Goal: Transaction & Acquisition: Book appointment/travel/reservation

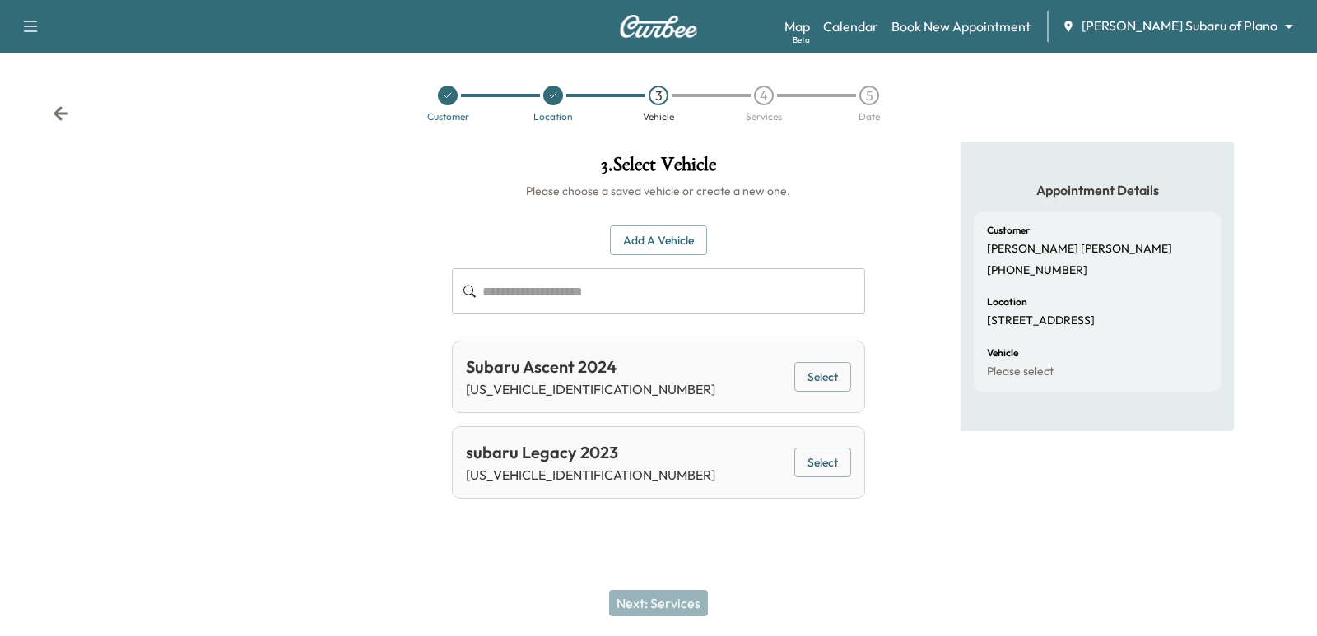
click at [1218, 38] on div "Map Beta Calendar Book New Appointment [PERSON_NAME] Subaru of Plano ******** ​" at bounding box center [1043, 26] width 519 height 31
click at [1220, 35] on div "[PERSON_NAME] Subaru of Plano ******** ​" at bounding box center [1183, 26] width 242 height 20
click at [1212, 30] on body "Support Log Out Map Beta Calendar Book New Appointment [PERSON_NAME] Subaru of …" at bounding box center [658, 318] width 1317 height 636
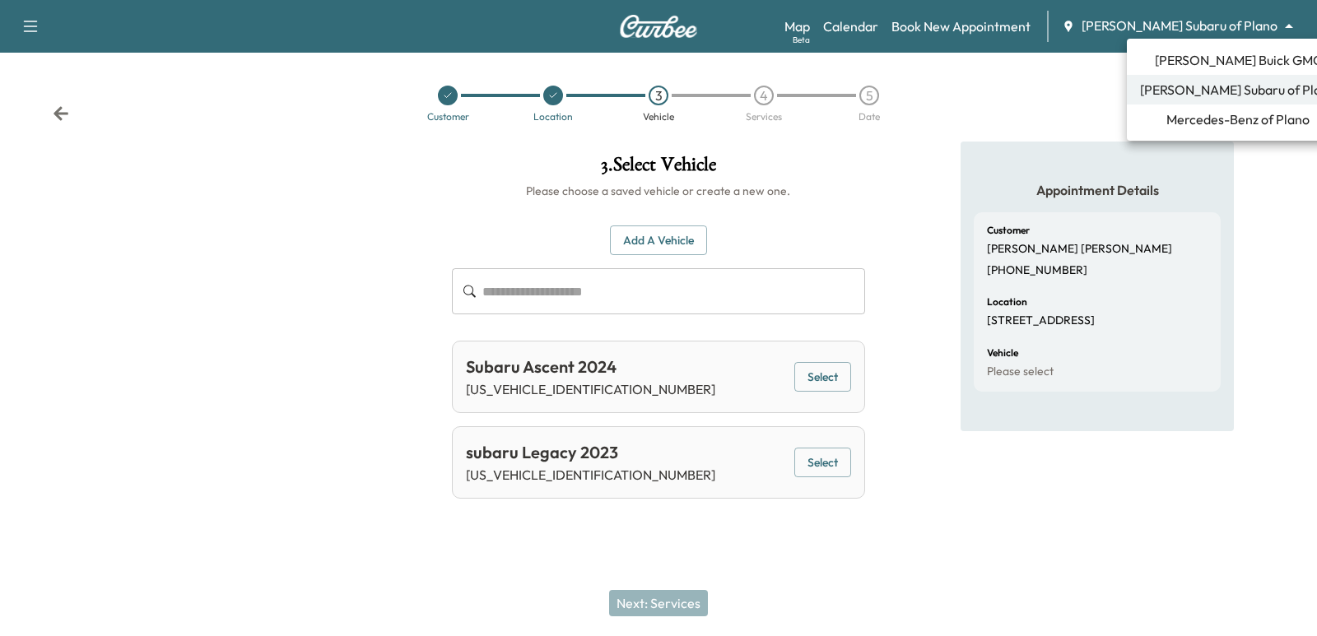
click at [1230, 127] on span "Mercedes-Benz of Plano" at bounding box center [1237, 119] width 143 height 20
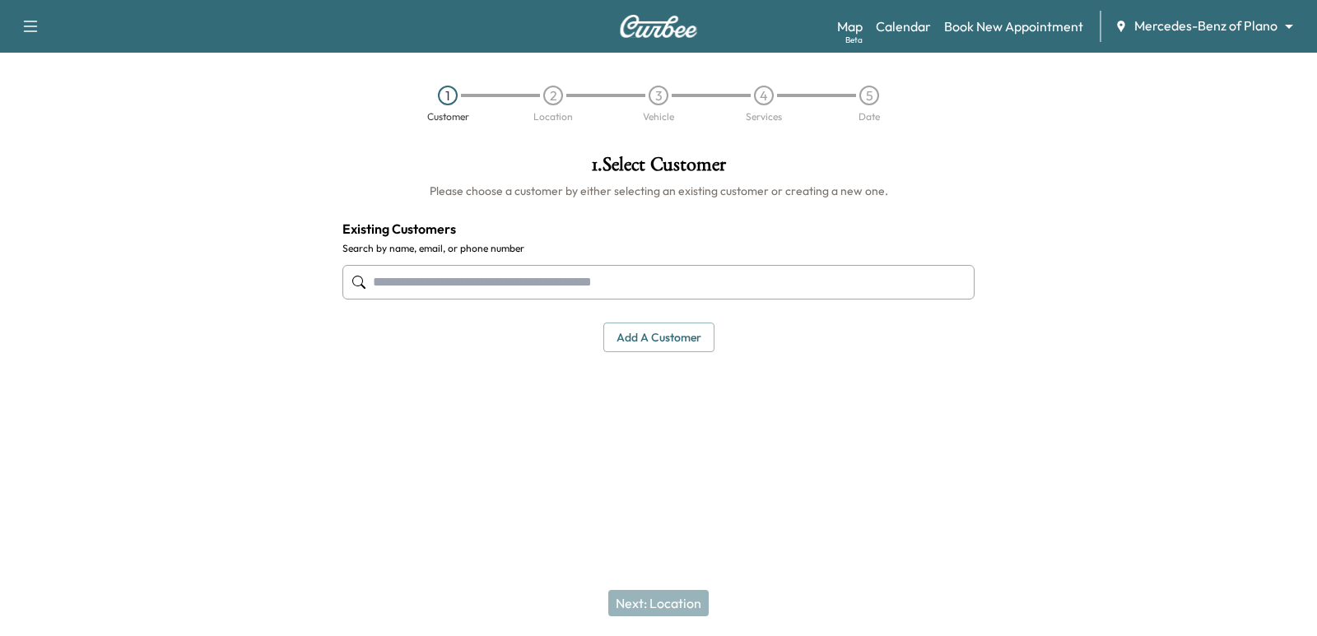
click at [756, 277] on input "text" at bounding box center [658, 282] width 632 height 35
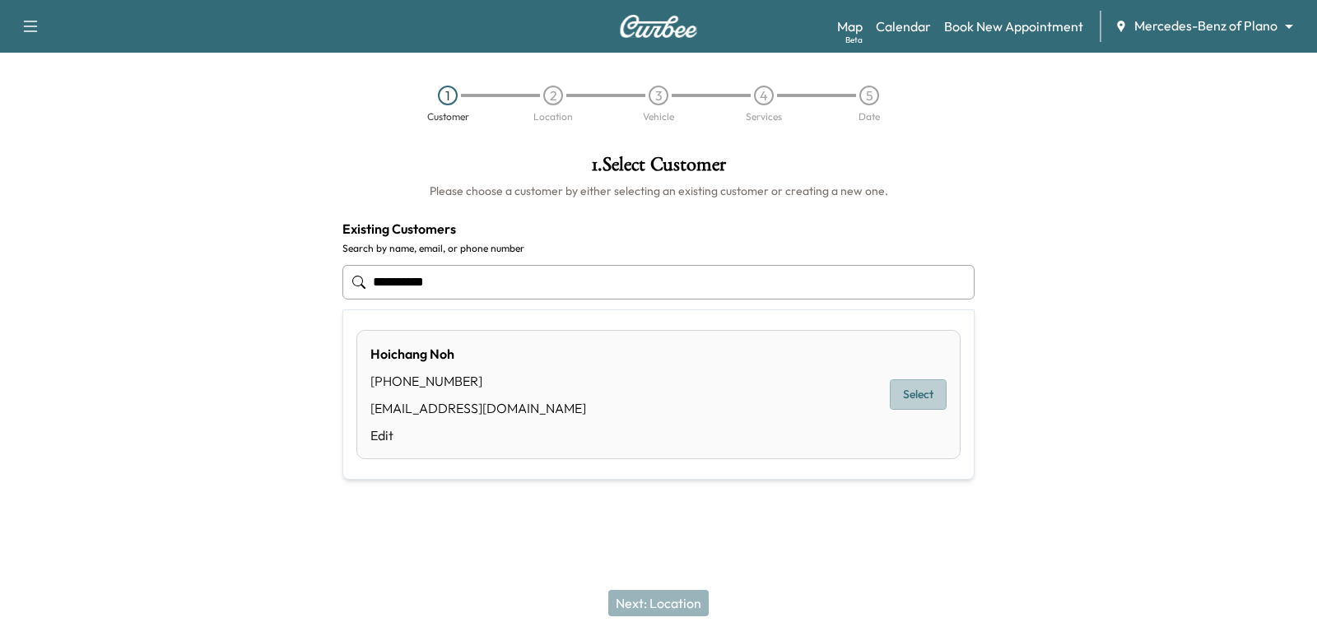
click at [929, 402] on button "Select" at bounding box center [918, 394] width 57 height 30
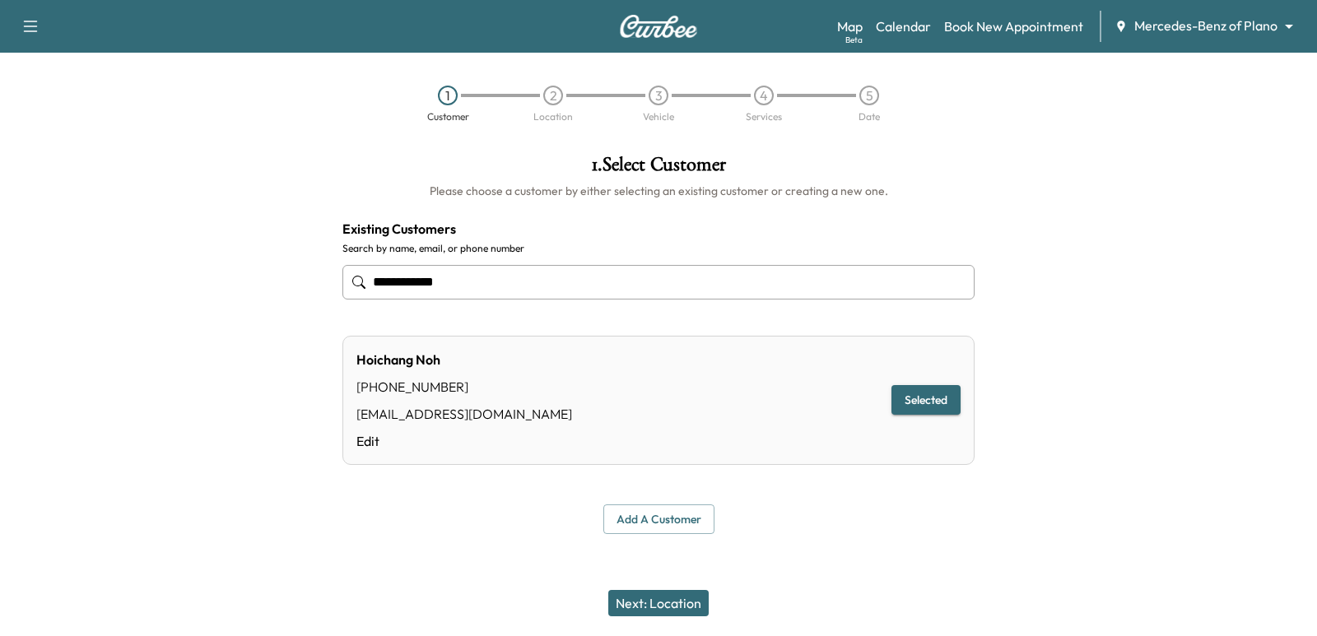
type input "**********"
click at [688, 609] on button "Next: Location" at bounding box center [658, 603] width 100 height 26
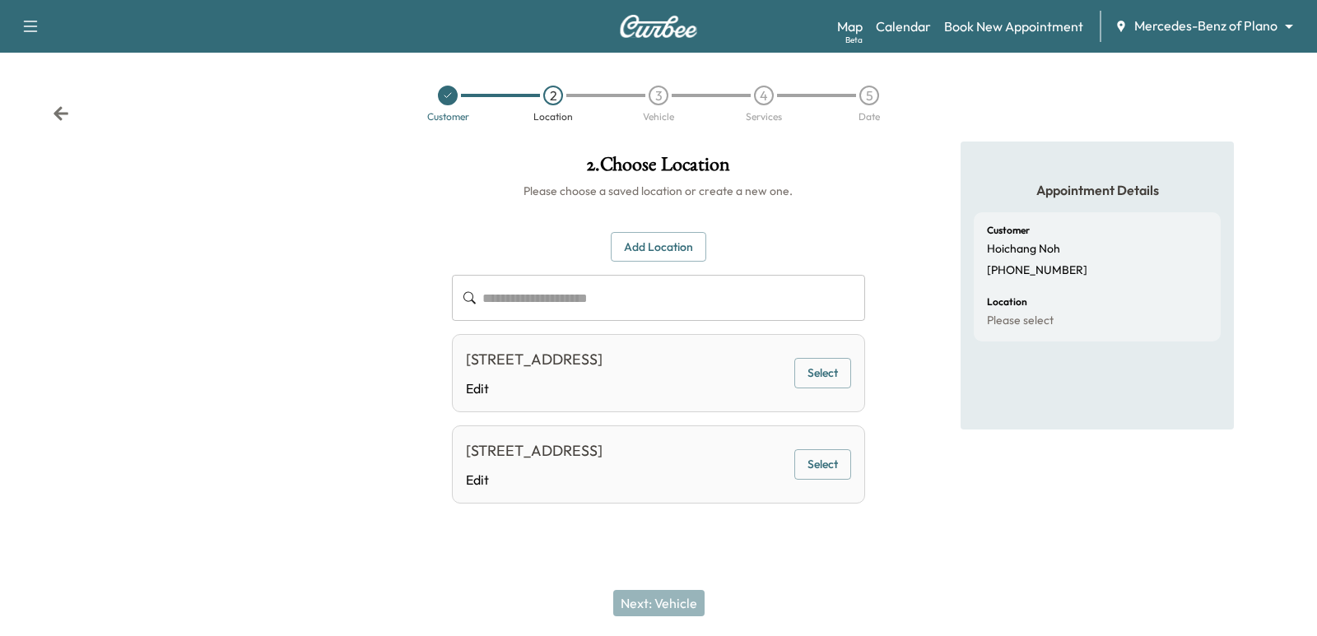
click at [828, 376] on button "Select" at bounding box center [822, 373] width 57 height 30
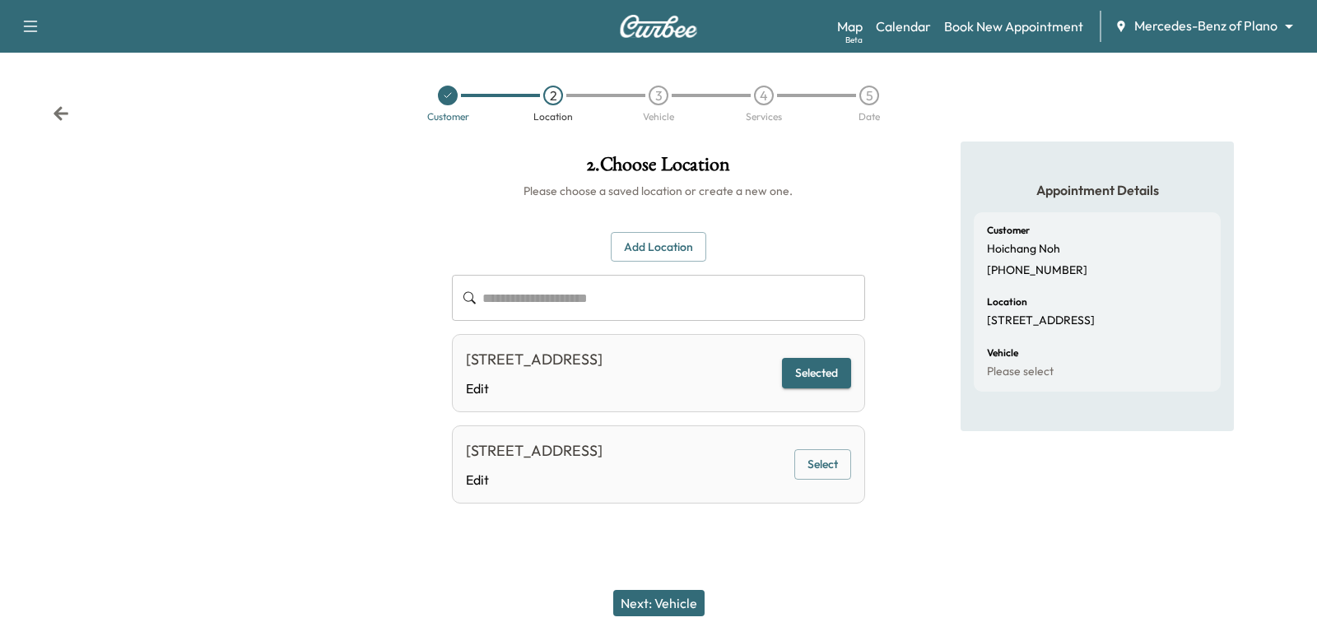
click at [695, 593] on button "Next: Vehicle" at bounding box center [658, 603] width 91 height 26
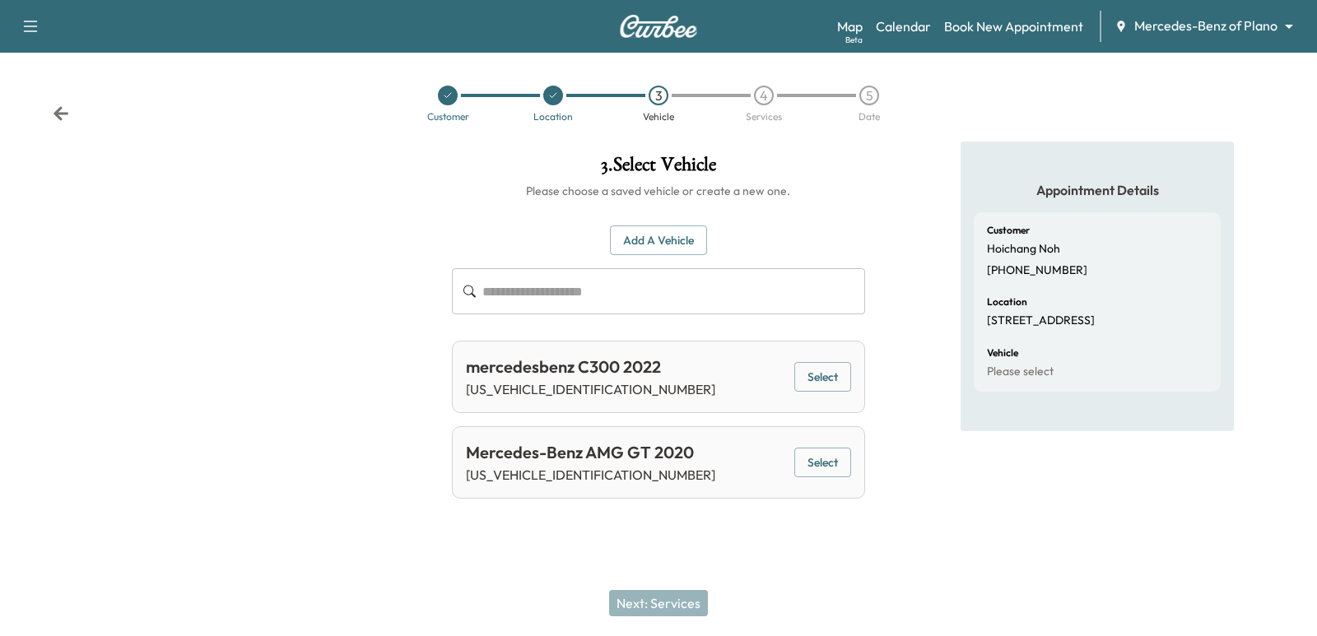
click at [824, 362] on button "Select" at bounding box center [822, 377] width 57 height 30
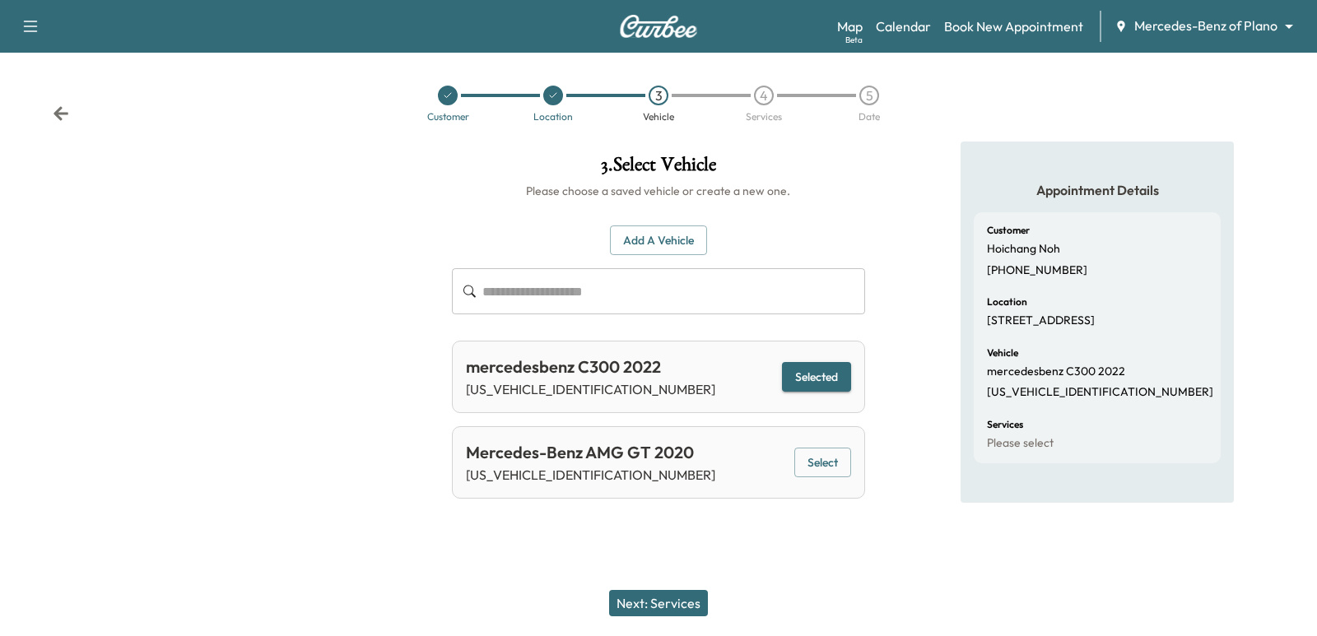
click at [694, 591] on button "Next: Services" at bounding box center [658, 603] width 99 height 26
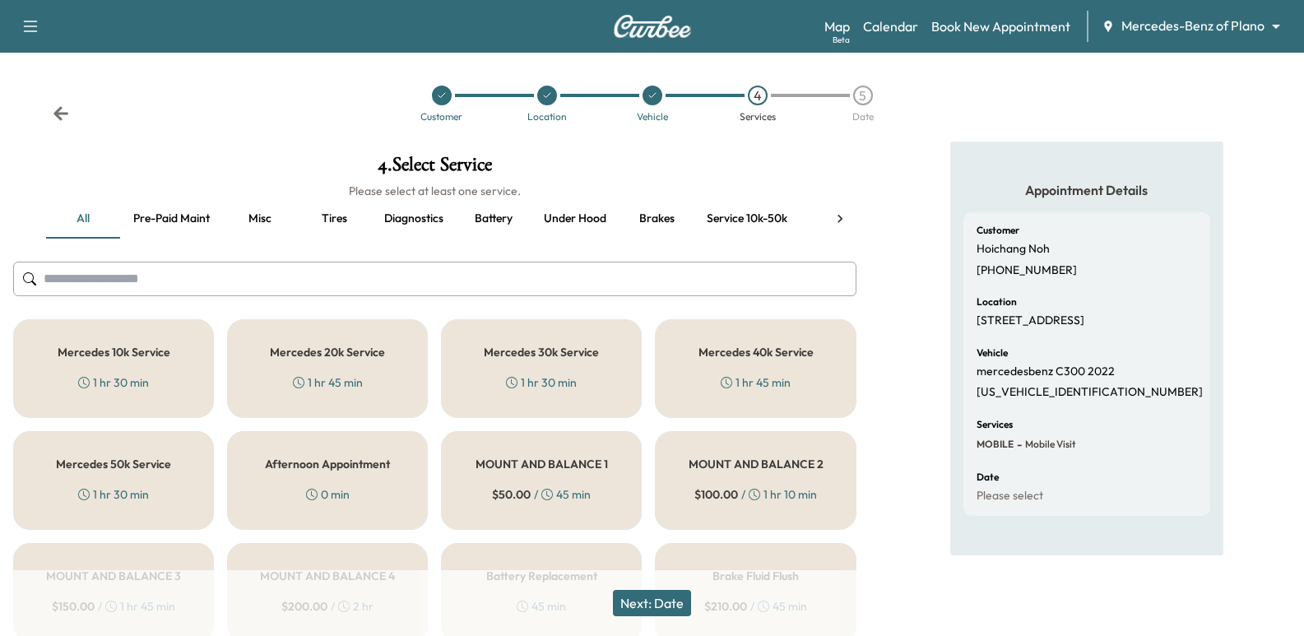
click at [577, 346] on h5 "Mercedes 30k Service" at bounding box center [541, 352] width 115 height 12
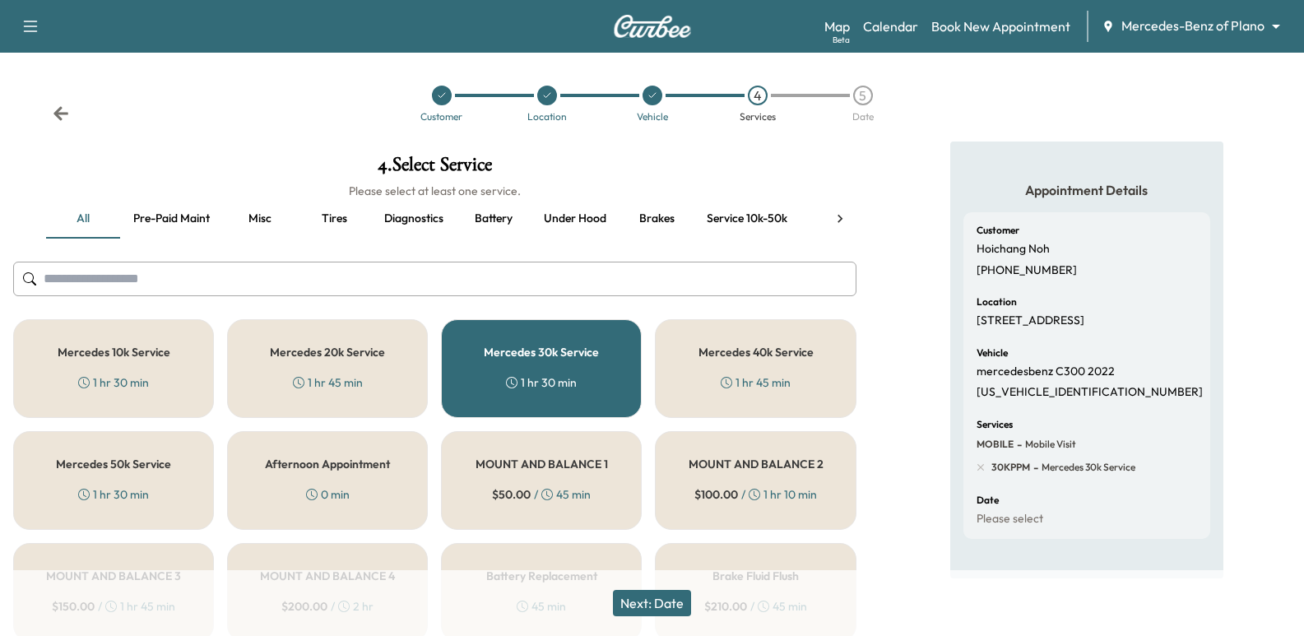
click at [653, 598] on button "Next: Date" at bounding box center [652, 603] width 78 height 26
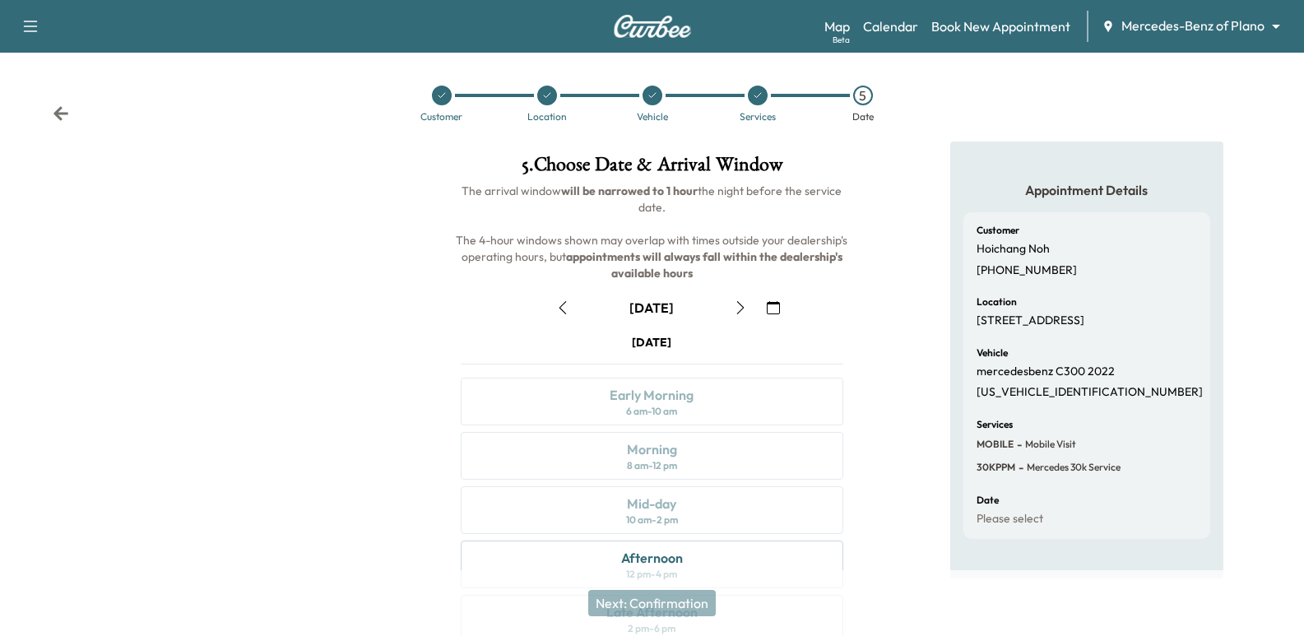
click at [747, 301] on icon "button" at bounding box center [740, 307] width 13 height 13
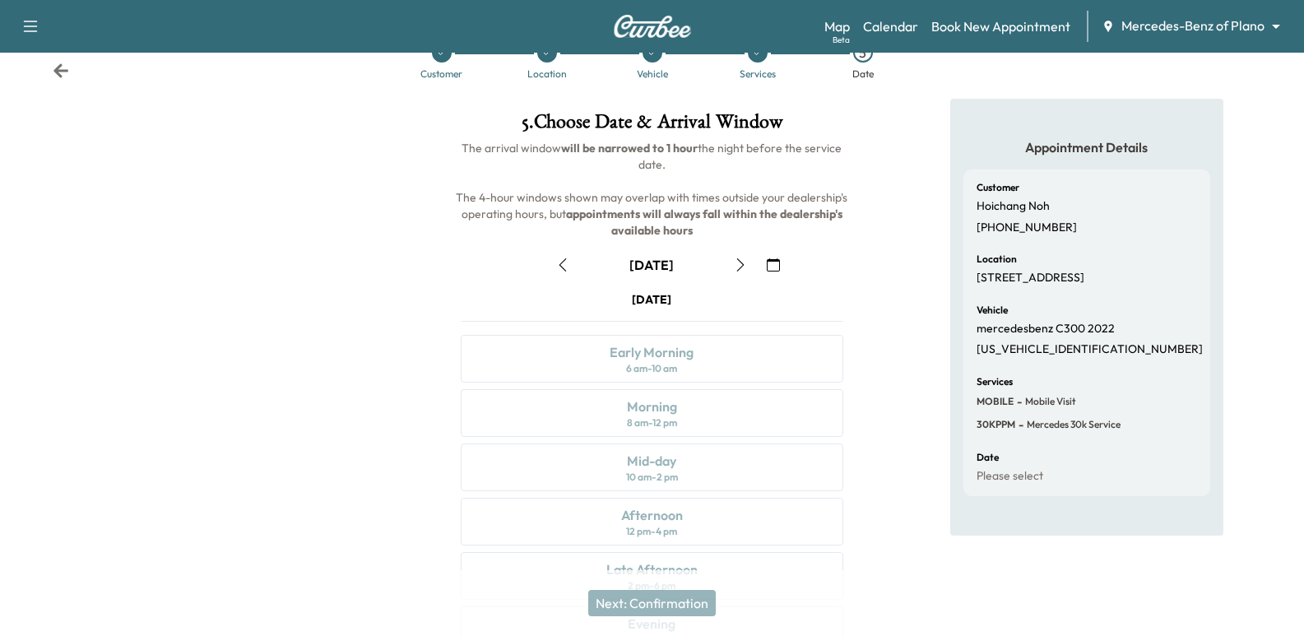
scroll to position [23, 0]
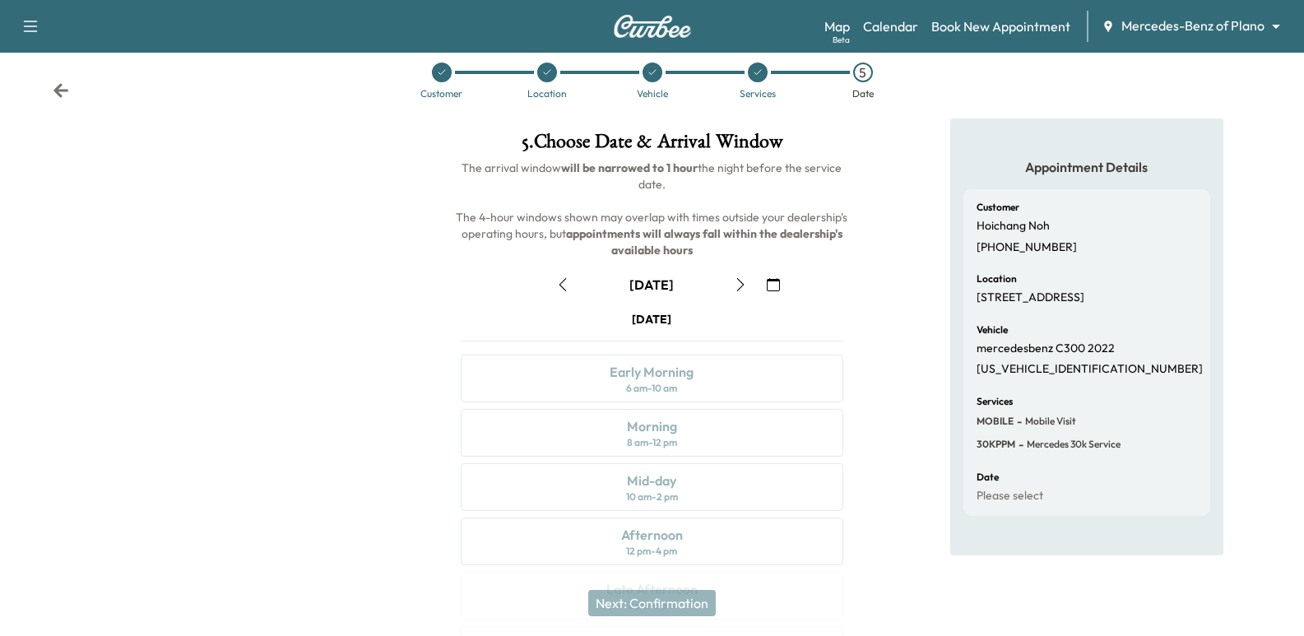
click at [560, 280] on icon "button" at bounding box center [562, 284] width 13 height 13
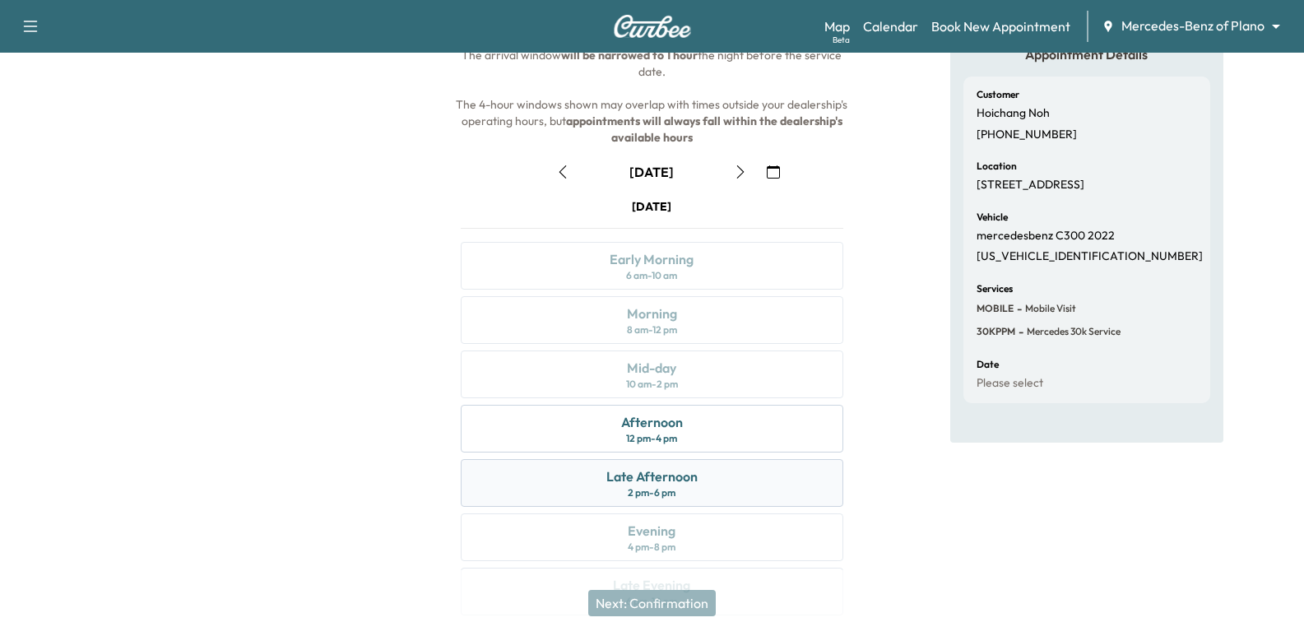
scroll to position [165, 0]
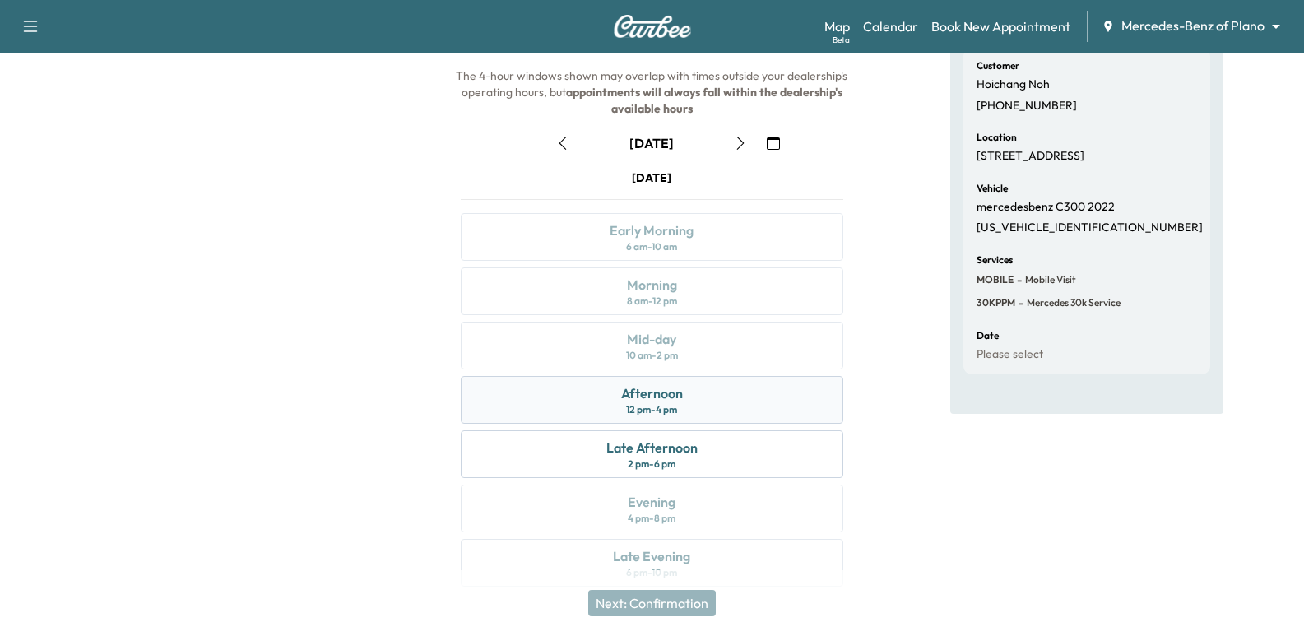
click at [695, 411] on div "Afternoon 12 pm - 4 pm" at bounding box center [652, 400] width 382 height 48
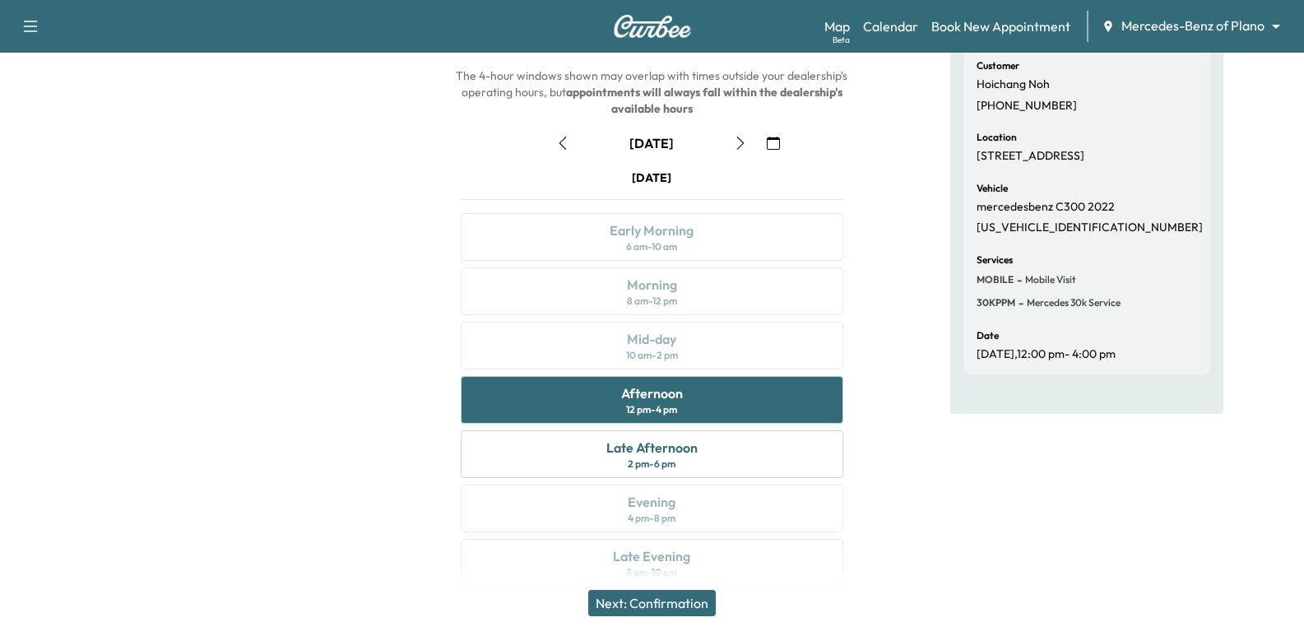
click at [737, 138] on icon "button" at bounding box center [740, 143] width 13 height 13
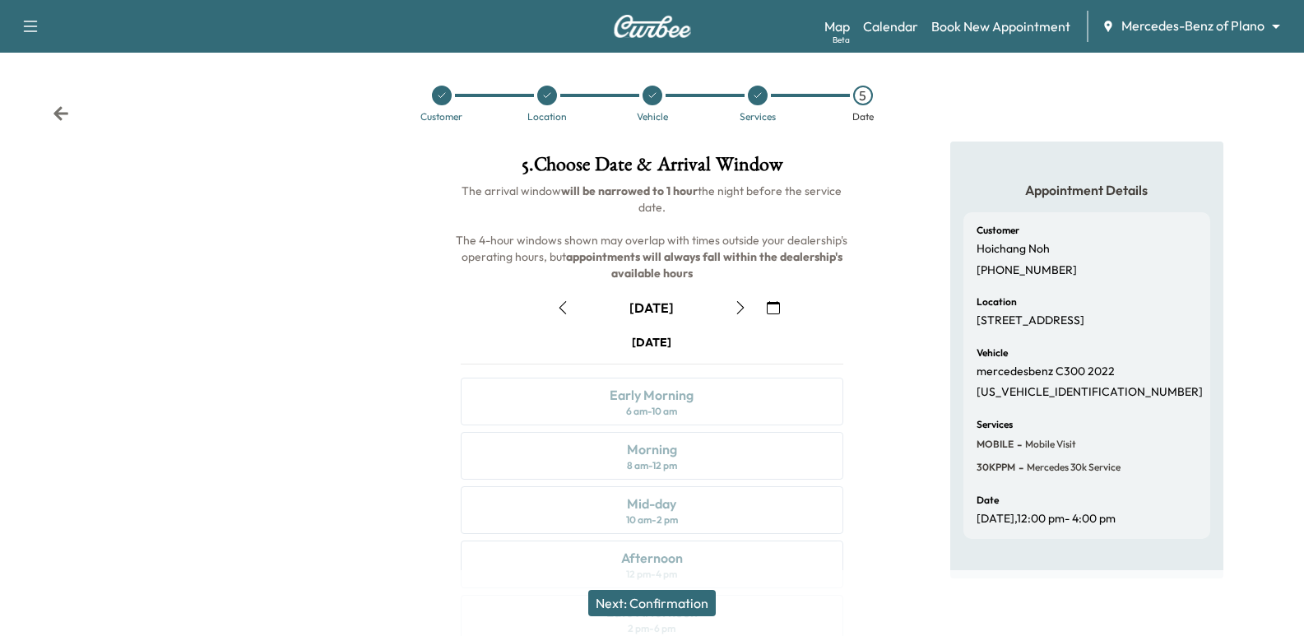
click at [771, 310] on icon "button" at bounding box center [773, 307] width 13 height 13
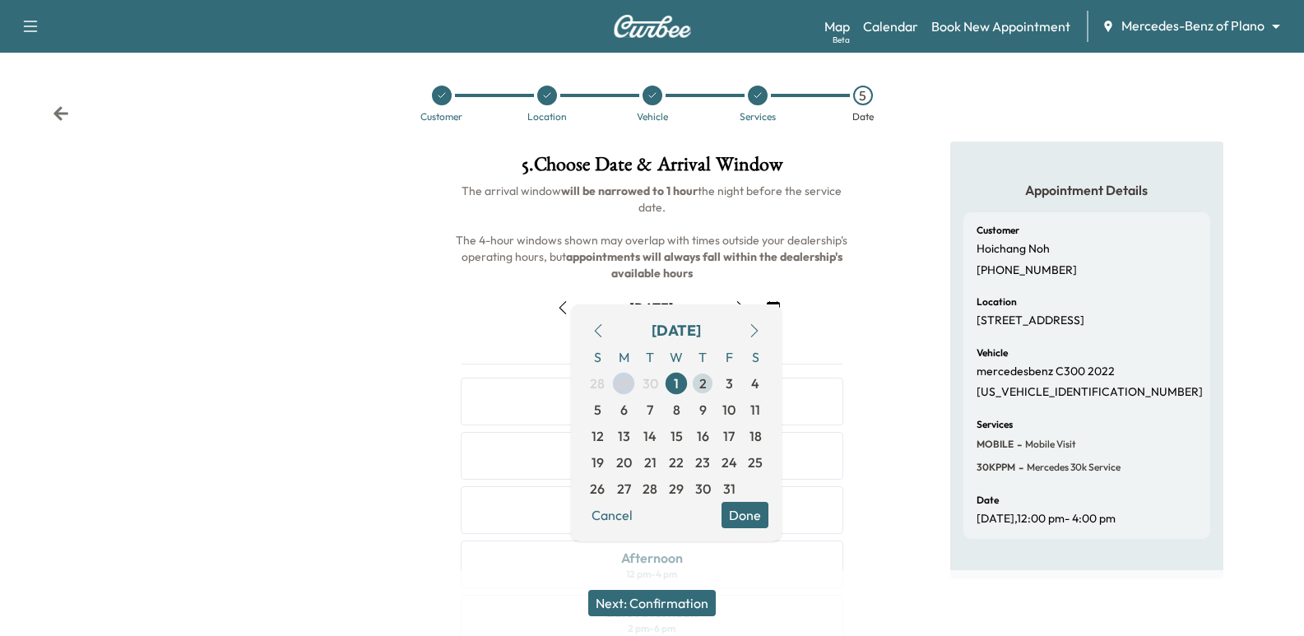
click at [700, 383] on span "2" at bounding box center [703, 384] width 7 height 20
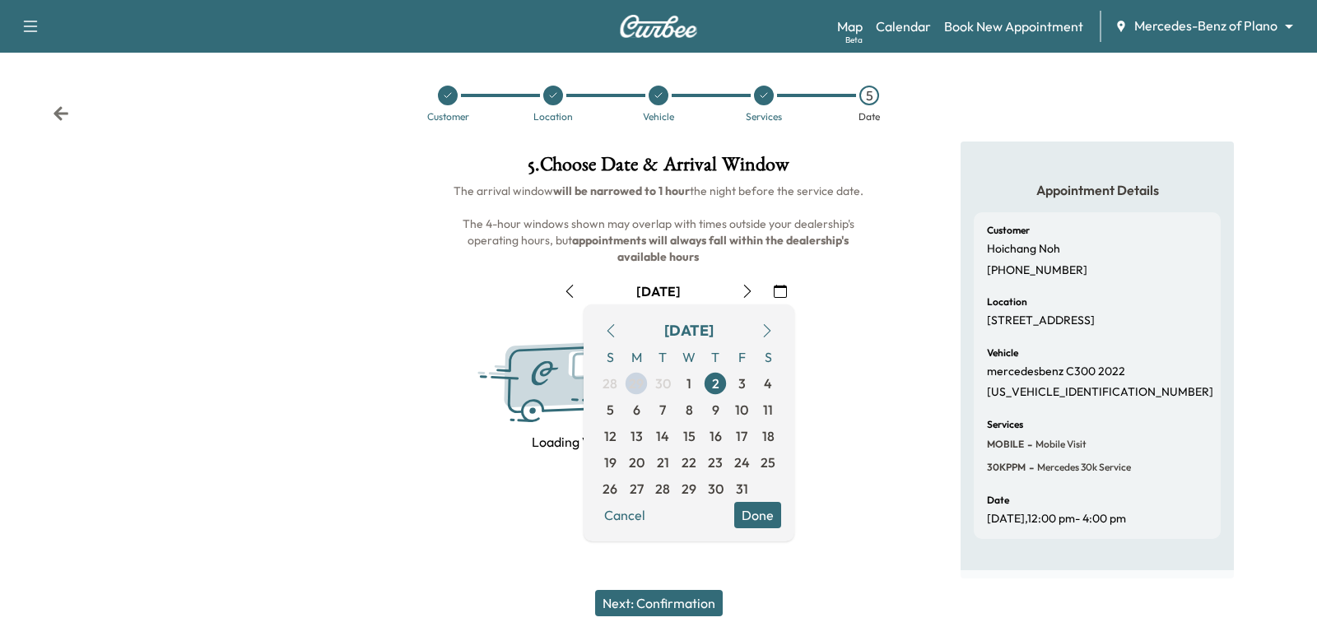
click at [1001, 251] on p "Hoichang Noh" at bounding box center [1023, 249] width 73 height 15
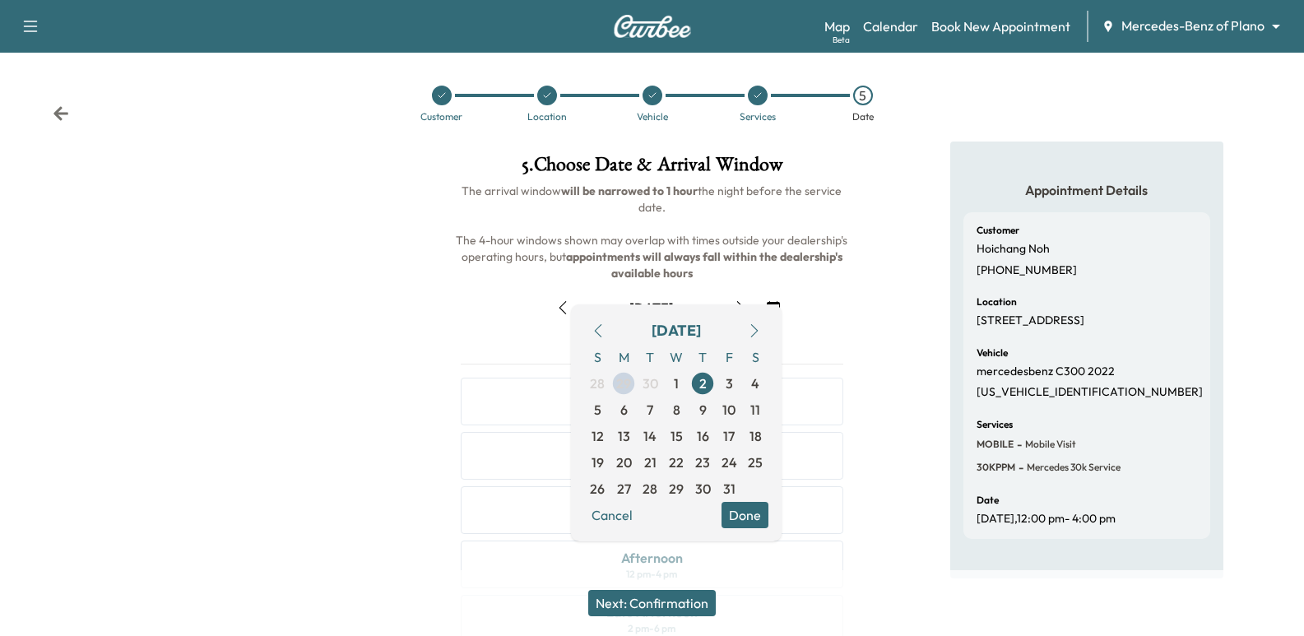
click at [867, 267] on div "5 . Choose Date & Arrival Window The arrival window will be narrowed to 1 hour …" at bounding box center [652, 457] width 435 height 630
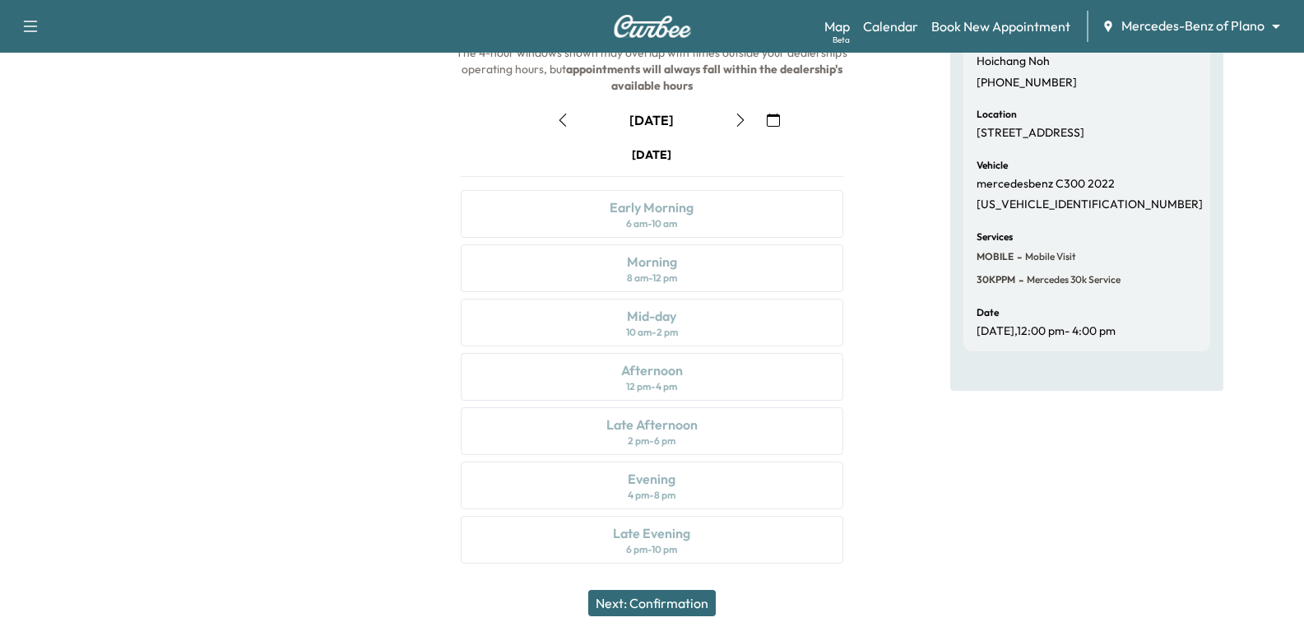
scroll to position [23, 0]
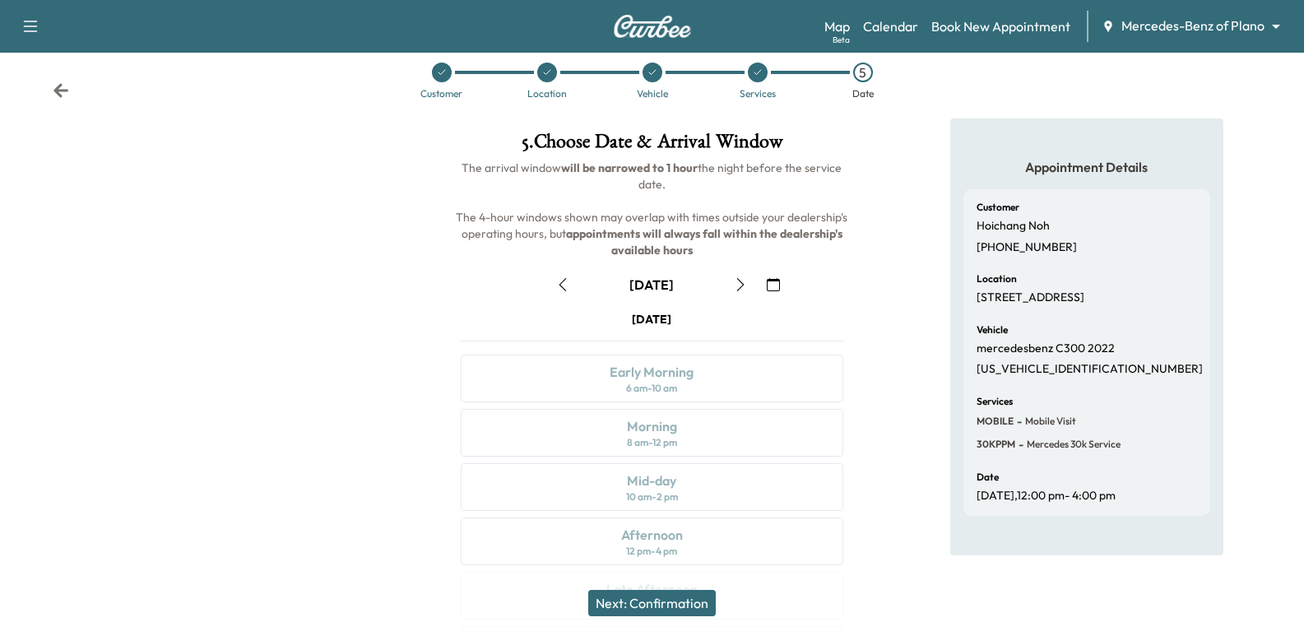
click at [770, 281] on icon "button" at bounding box center [773, 284] width 13 height 13
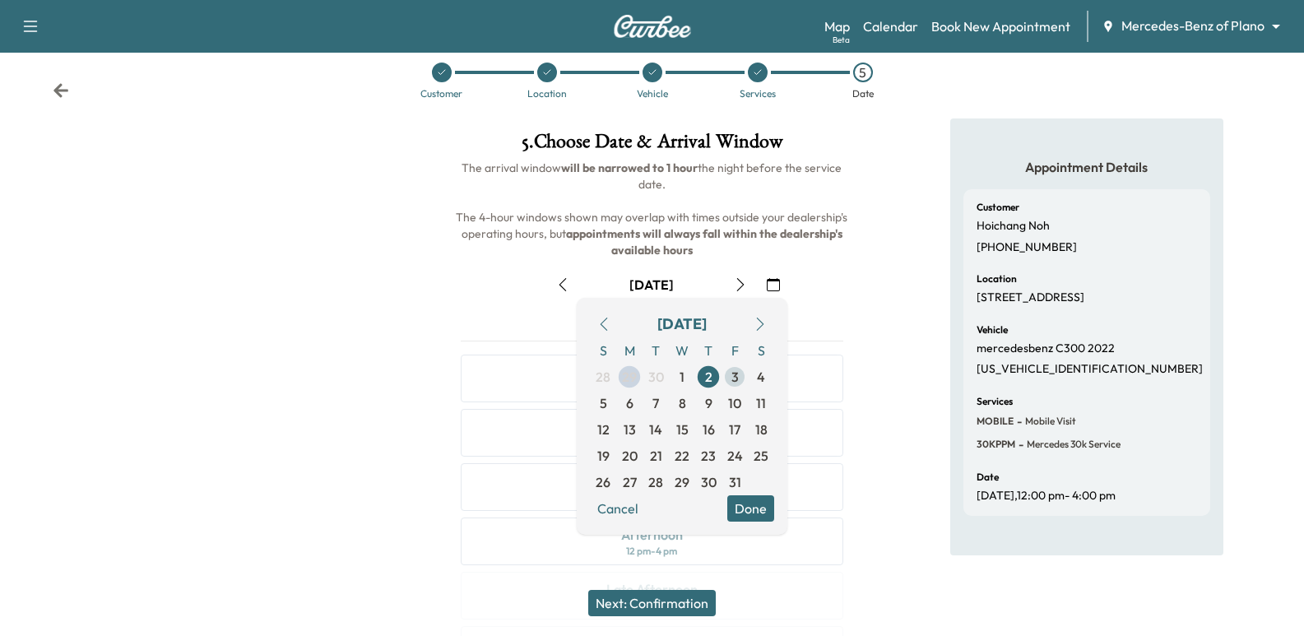
click at [738, 382] on span "3" at bounding box center [735, 377] width 7 height 20
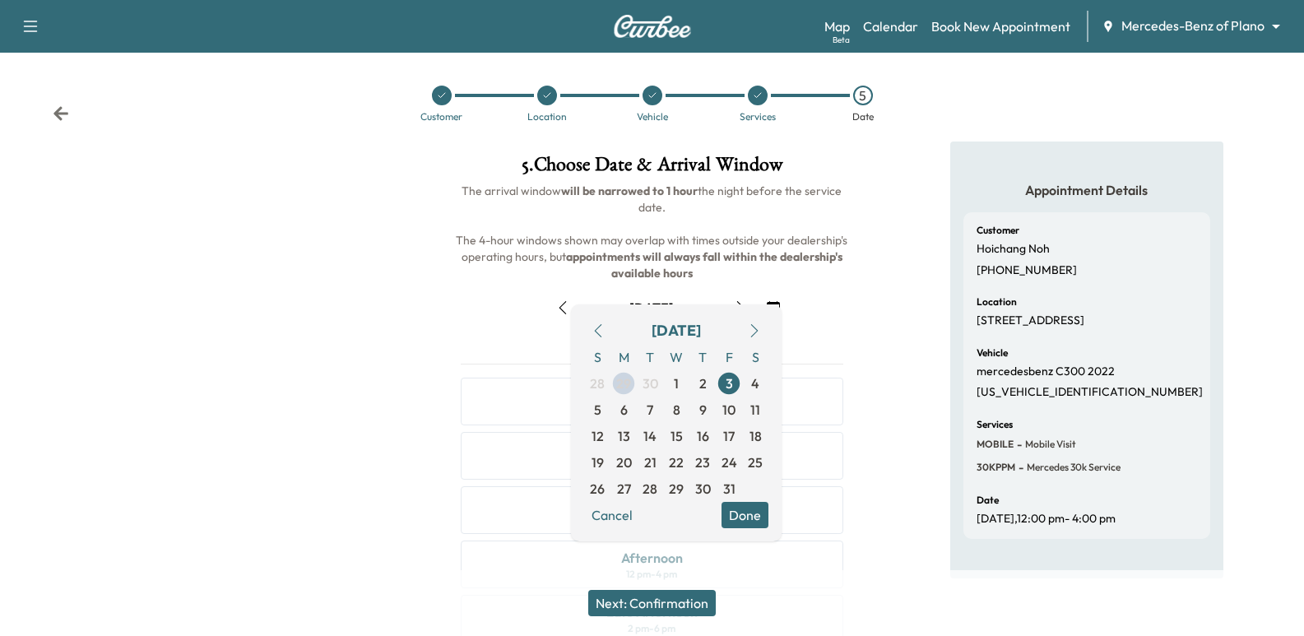
click at [872, 311] on div "Appointment Details Customer Hoichang Noh [PHONE_NUMBER] Location [STREET_ADDRE…" at bounding box center [1087, 457] width 435 height 630
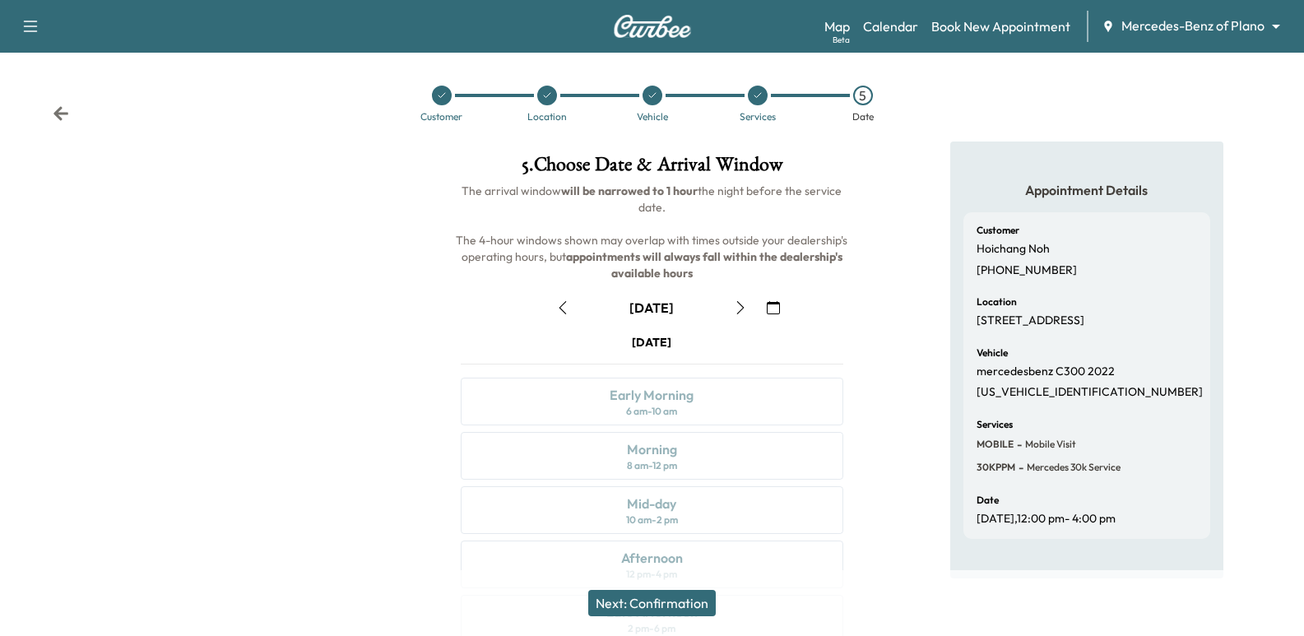
click at [742, 304] on icon "button" at bounding box center [740, 307] width 13 height 13
click at [776, 296] on button "button" at bounding box center [774, 308] width 28 height 26
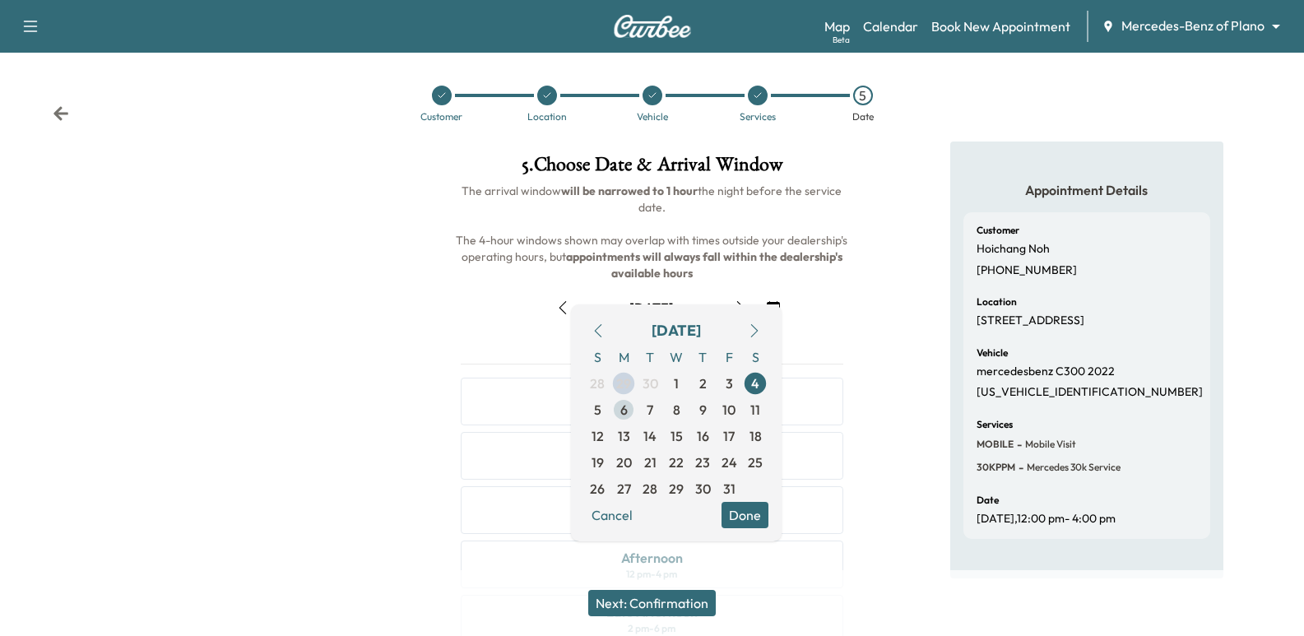
click at [628, 413] on span "6" at bounding box center [624, 410] width 26 height 26
click at [872, 281] on div "Appointment Details Customer Hoichang Noh [PHONE_NUMBER] Location [STREET_ADDRE…" at bounding box center [1087, 457] width 435 height 630
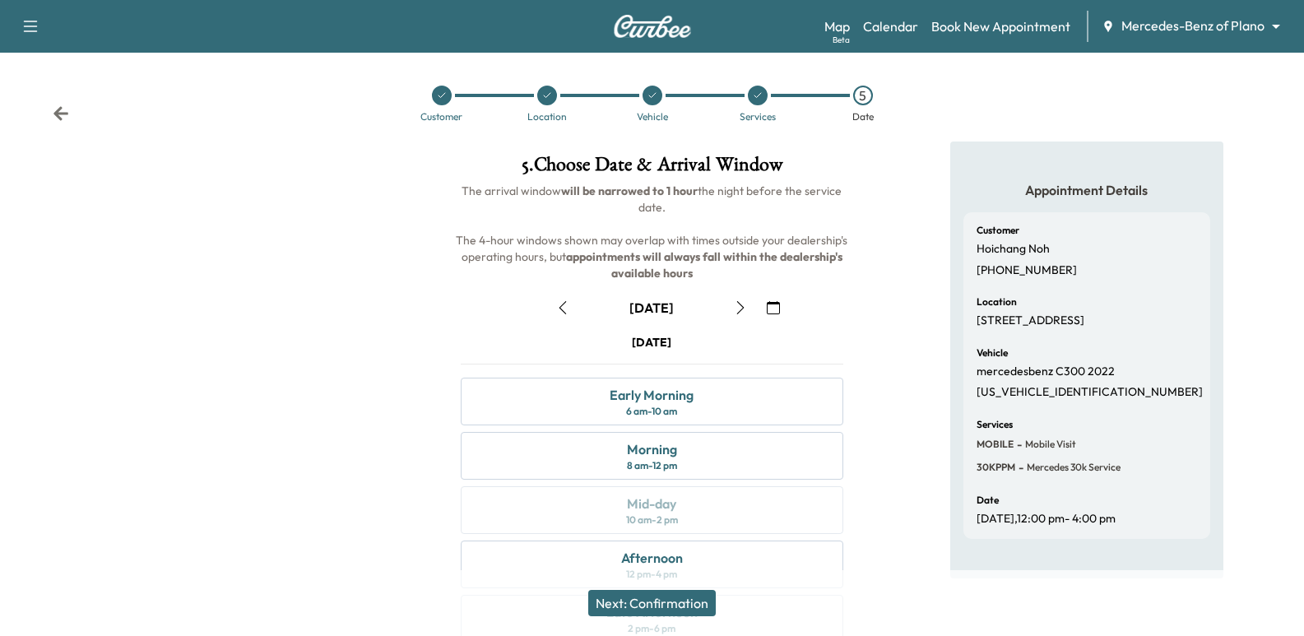
click at [777, 307] on icon "button" at bounding box center [773, 307] width 13 height 13
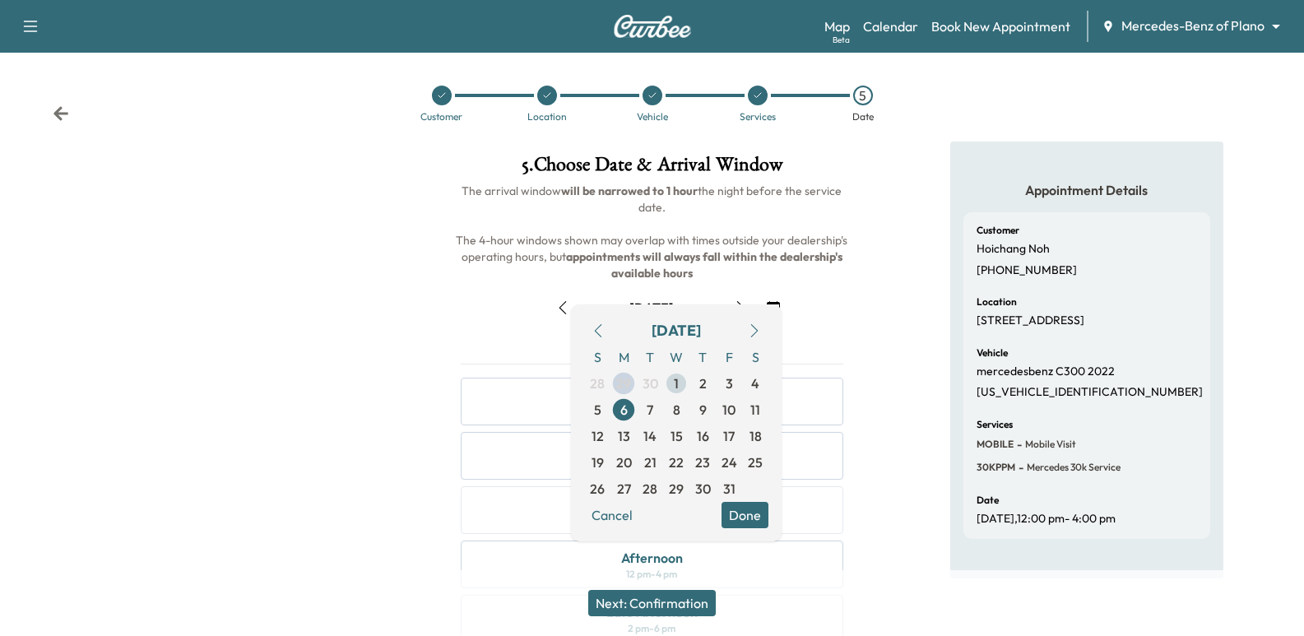
click at [667, 383] on span "1" at bounding box center [676, 383] width 26 height 26
click at [650, 381] on span "30" at bounding box center [651, 384] width 16 height 20
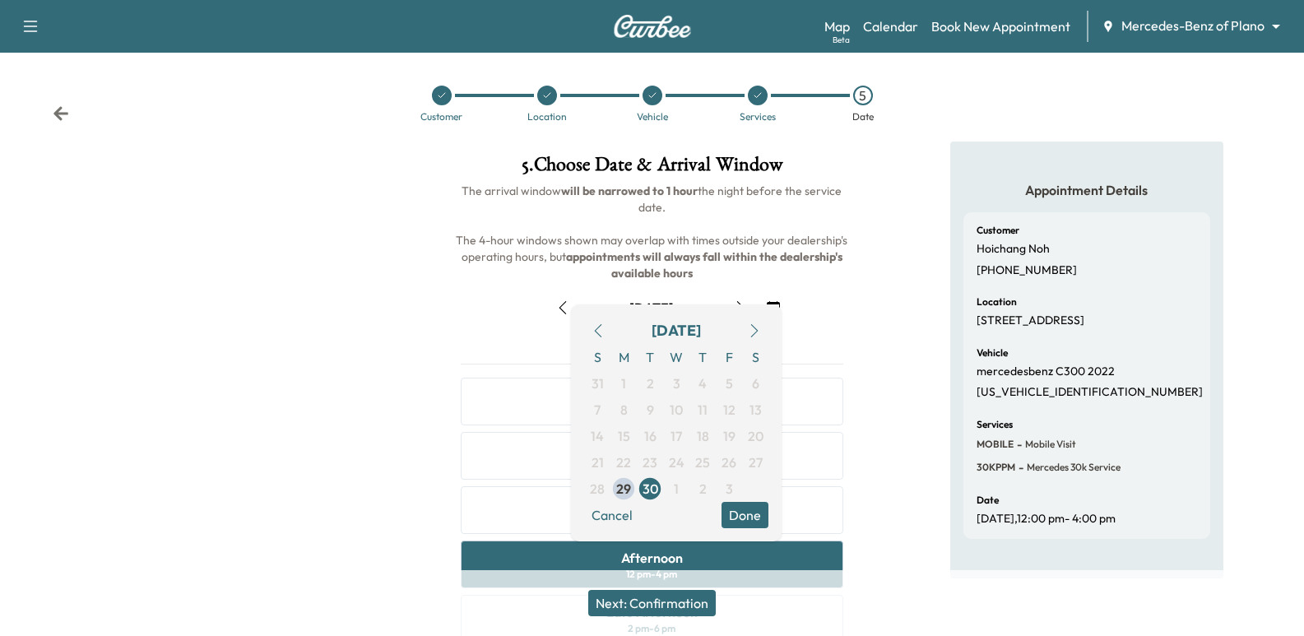
click at [858, 229] on div "5 . Choose Date & Arrival Window The arrival window will be narrowed to 1 hour …" at bounding box center [652, 457] width 435 height 630
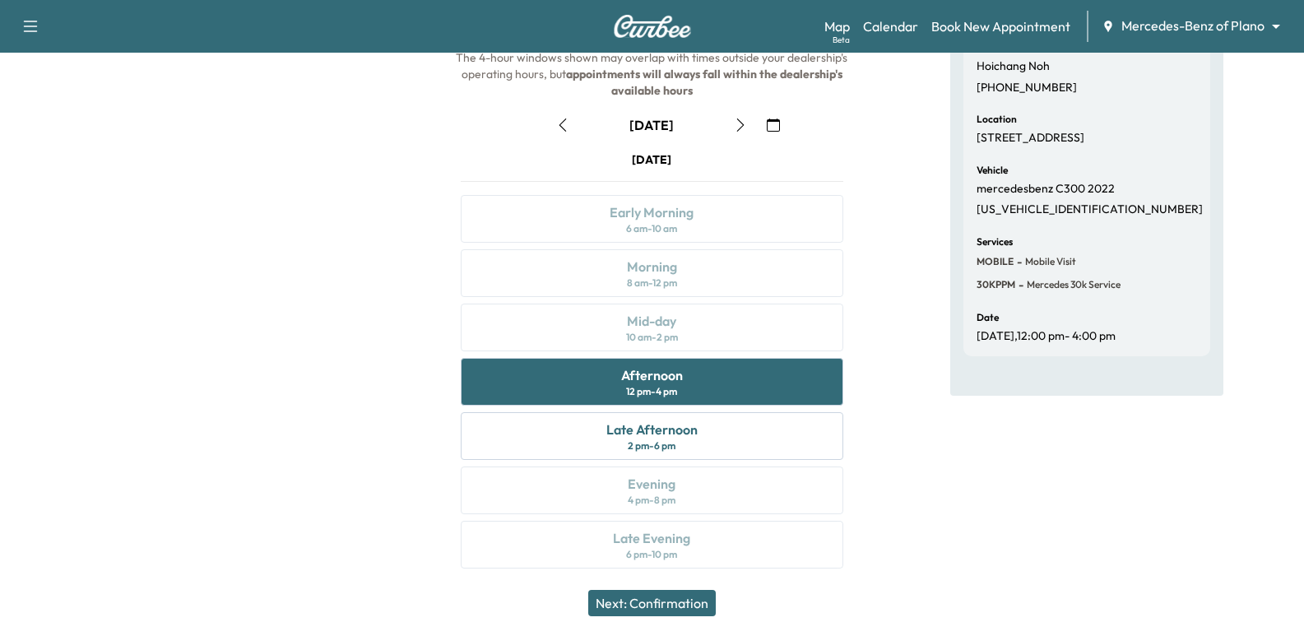
scroll to position [188, 0]
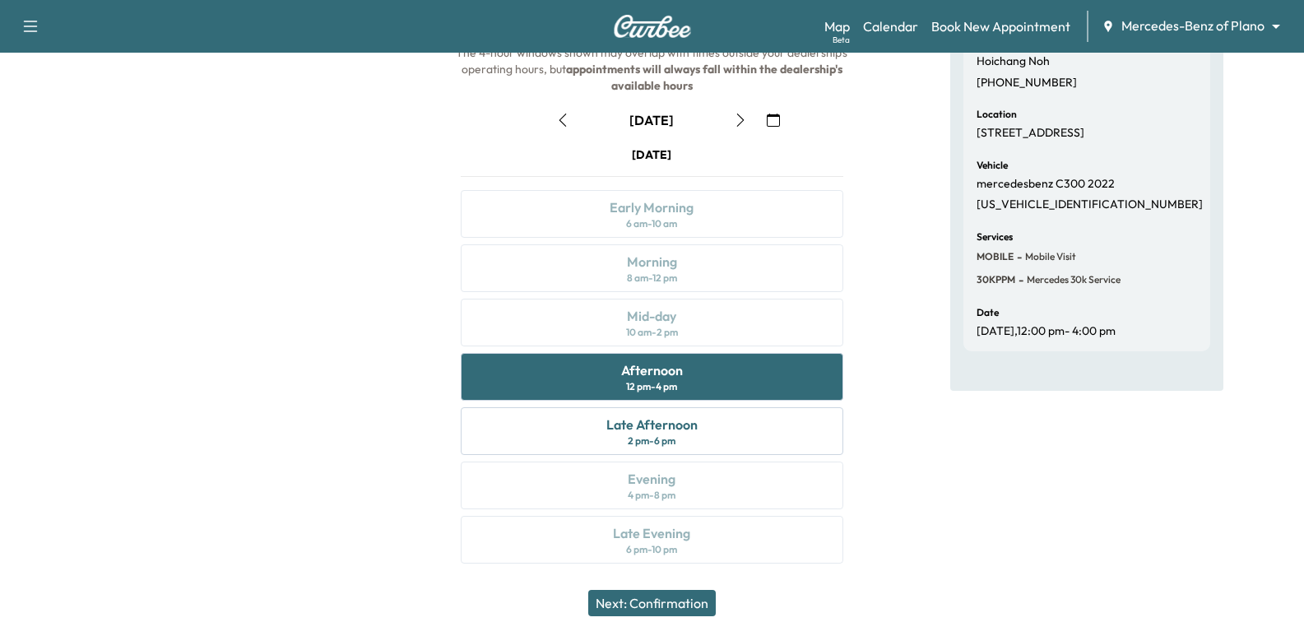
click at [932, 217] on div "Appointment Details Customer Hoichang Noh [PHONE_NUMBER] Location [STREET_ADDRE…" at bounding box center [1087, 269] width 435 height 630
click at [667, 628] on div "Next: Confirmation" at bounding box center [652, 603] width 1304 height 66
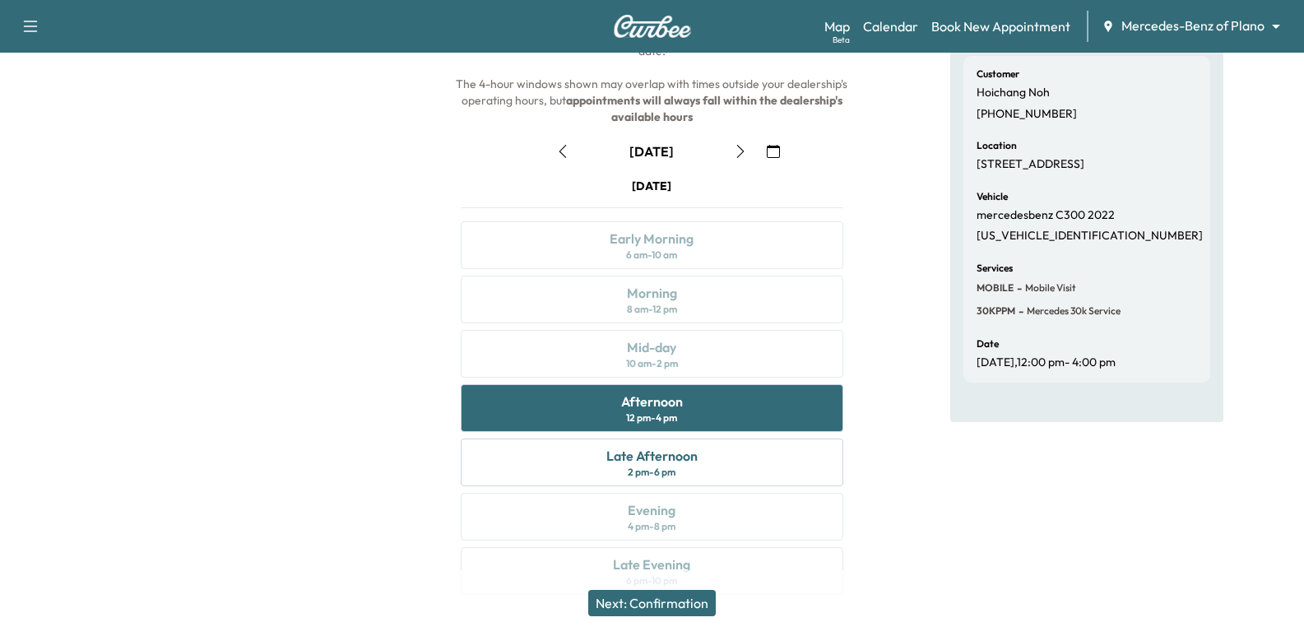
scroll to position [0, 0]
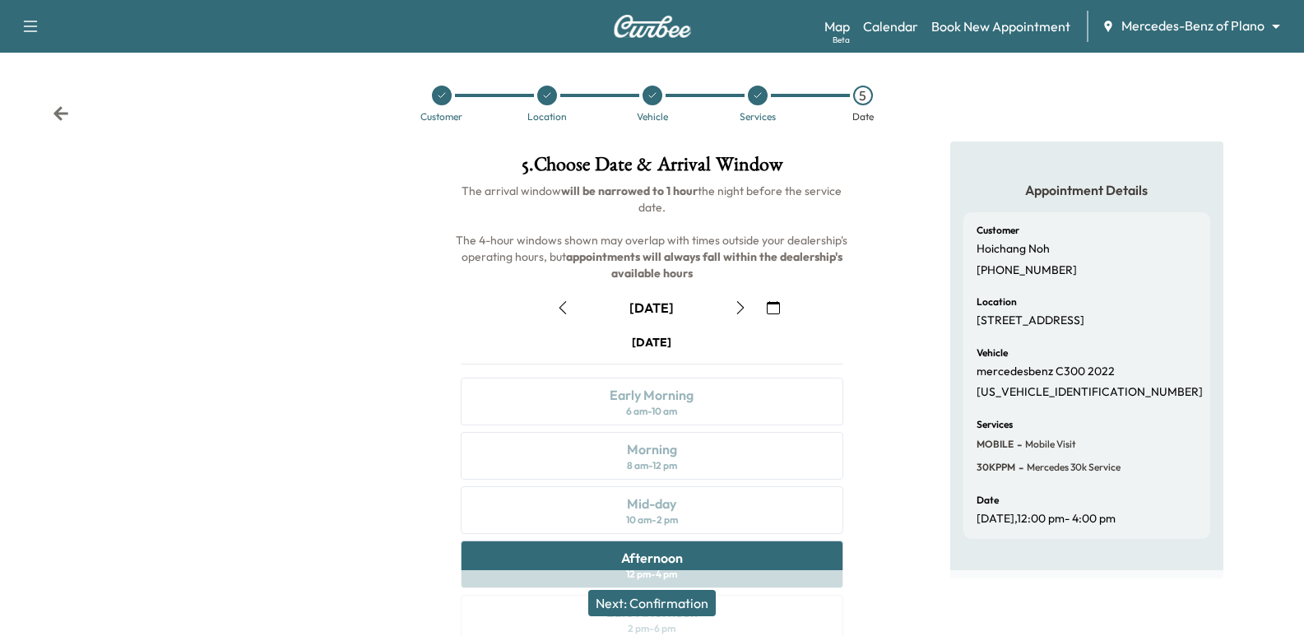
click at [51, 102] on div "Customer Location Vehicle Services 5 Date" at bounding box center [652, 104] width 1304 height 76
click at [63, 106] on icon at bounding box center [61, 113] width 16 height 16
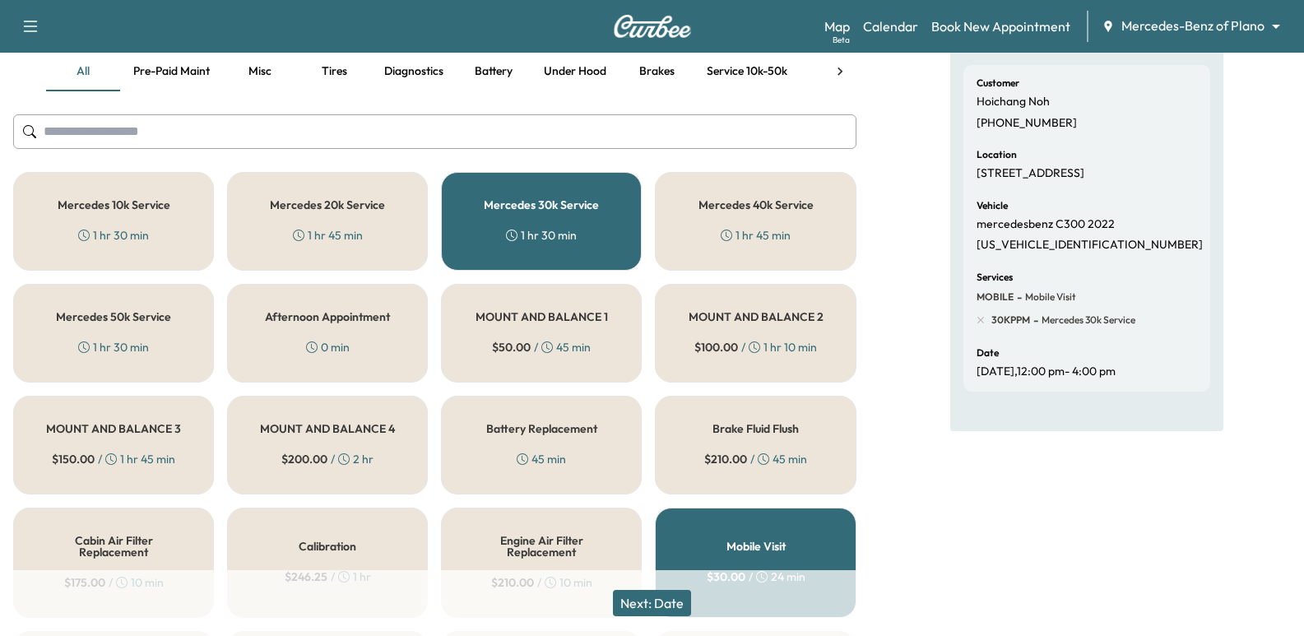
scroll to position [82, 0]
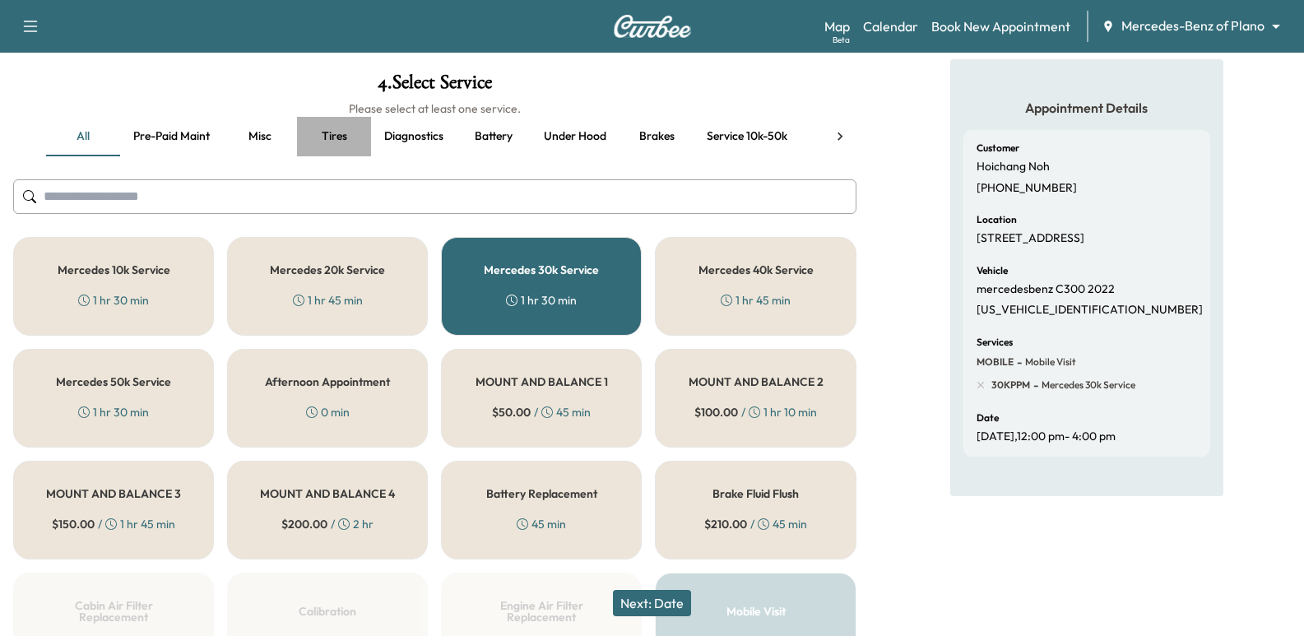
click at [352, 139] on button "Tires" at bounding box center [334, 137] width 74 height 40
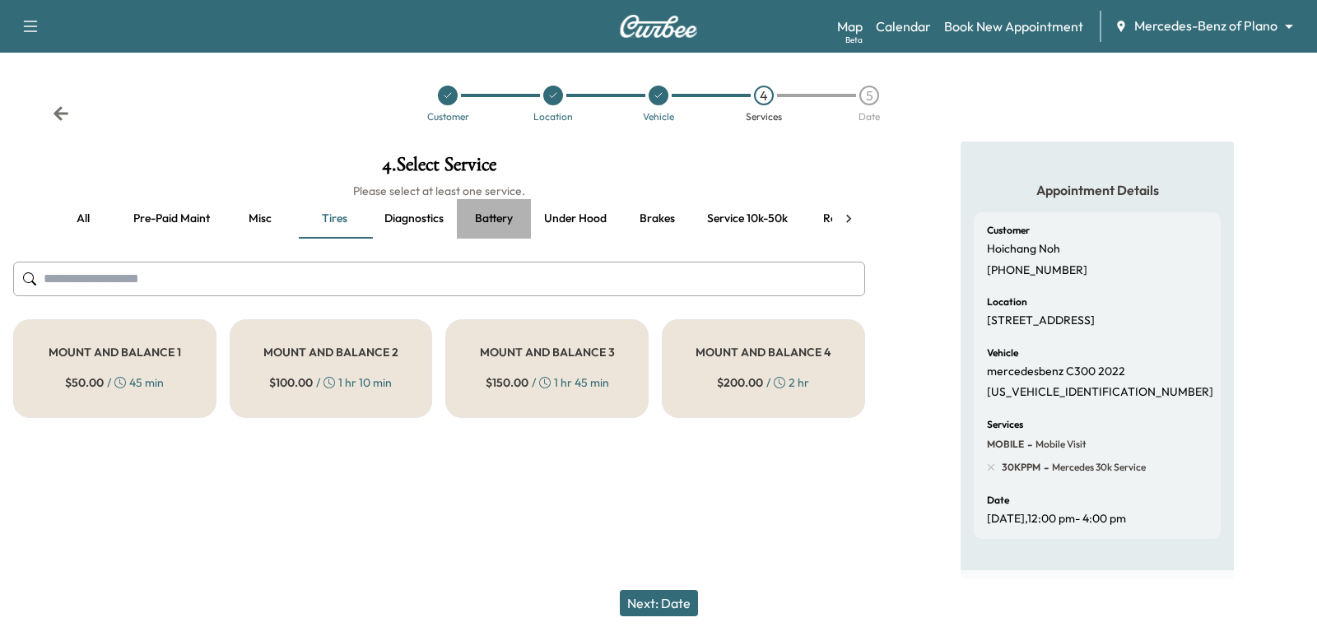
click at [481, 221] on button "Battery" at bounding box center [494, 219] width 74 height 40
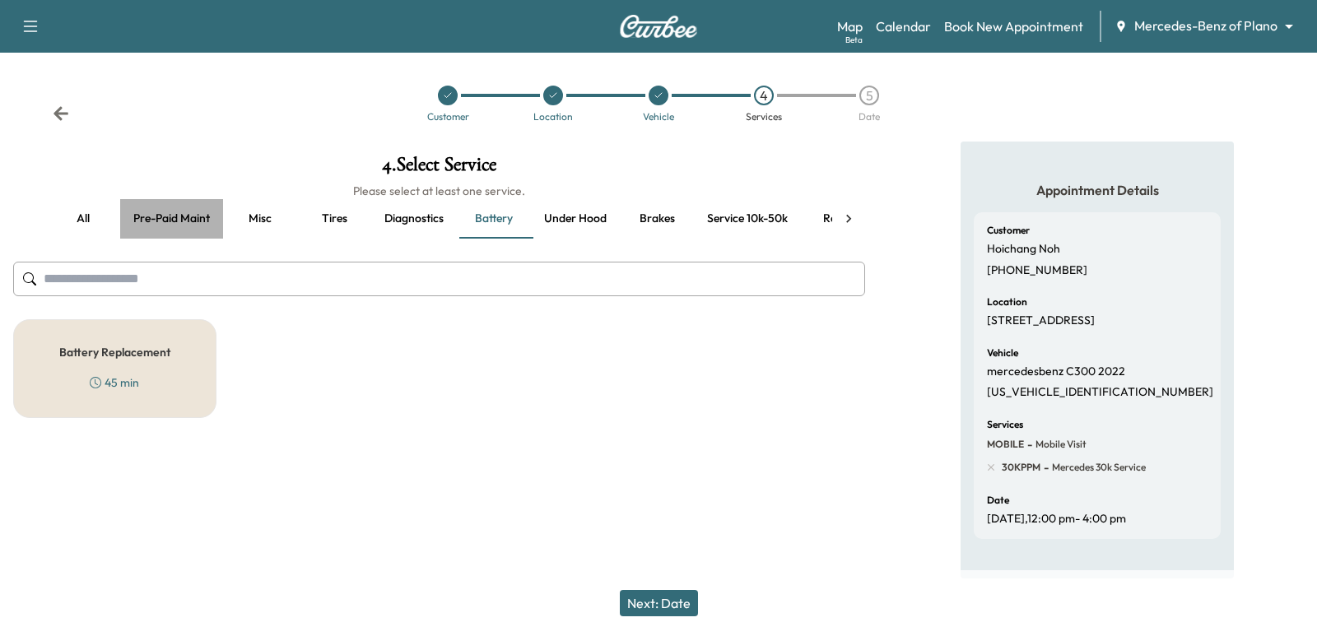
click at [125, 218] on button "Pre-paid maint" at bounding box center [171, 219] width 103 height 40
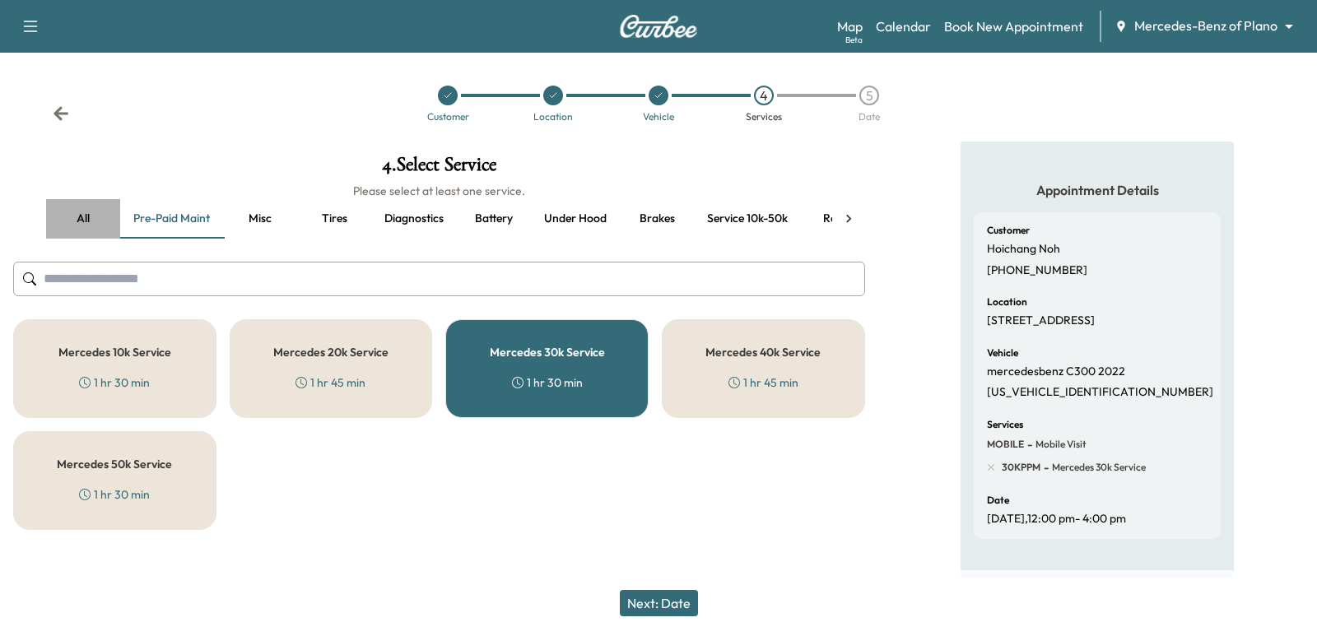
click at [78, 230] on button "all" at bounding box center [83, 219] width 74 height 40
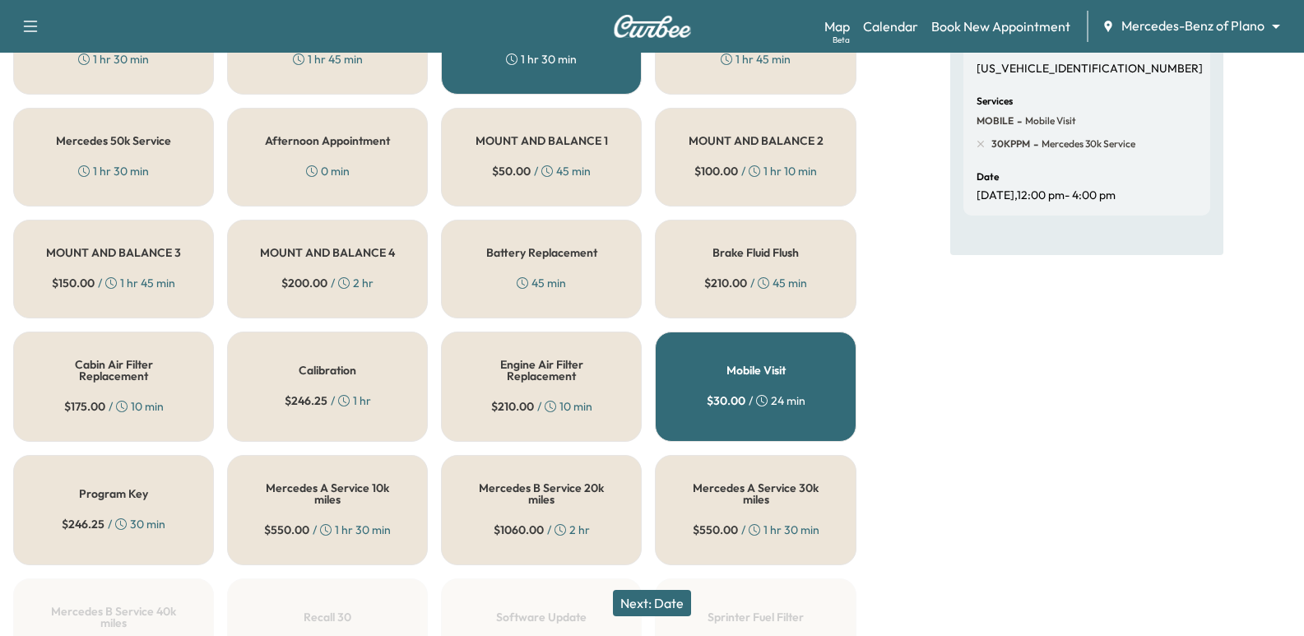
scroll to position [411, 0]
